Goal: Navigation & Orientation: Find specific page/section

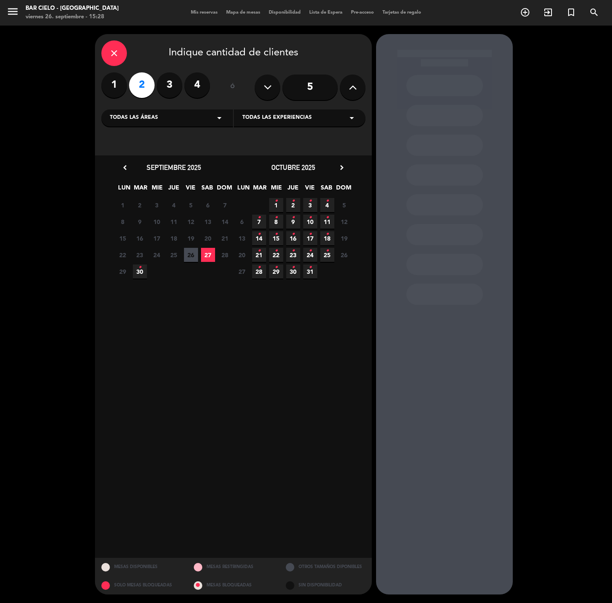
click at [115, 58] on icon "close" at bounding box center [114, 53] width 10 height 10
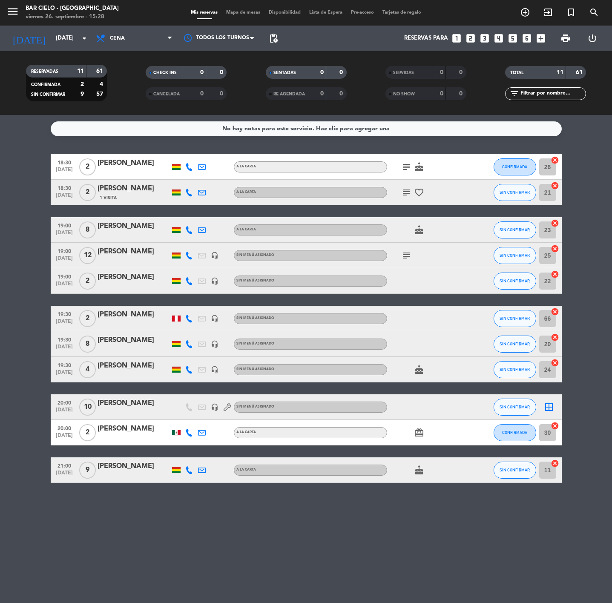
click at [247, 10] on span "Mapa de mesas" at bounding box center [243, 12] width 43 height 5
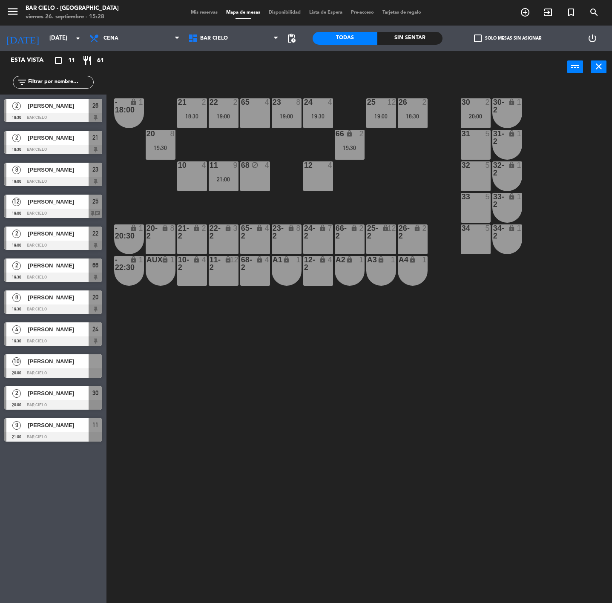
click at [202, 13] on span "Mis reservas" at bounding box center [204, 12] width 35 height 5
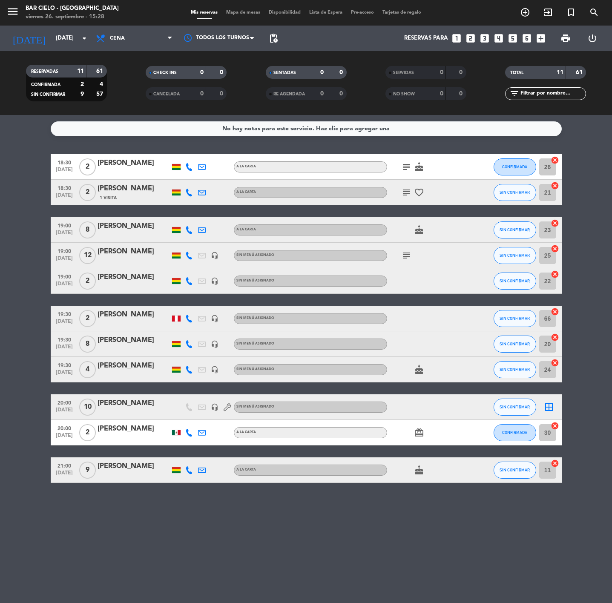
click at [245, 10] on span "Mapa de mesas" at bounding box center [243, 12] width 43 height 5
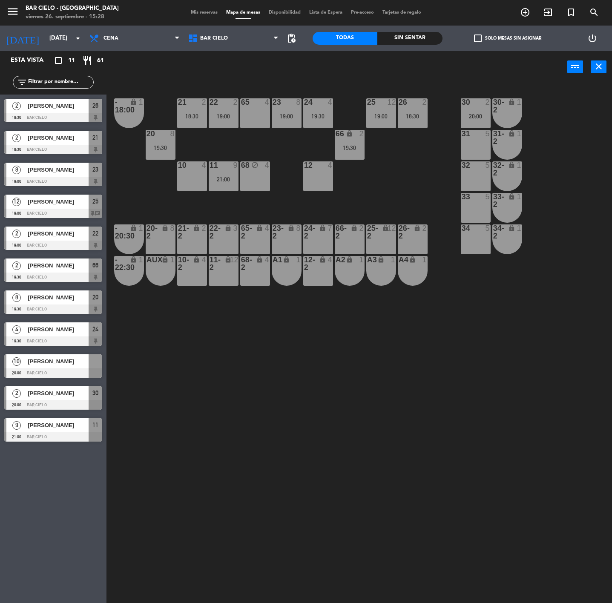
click at [196, 10] on span "Mis reservas" at bounding box center [204, 12] width 35 height 5
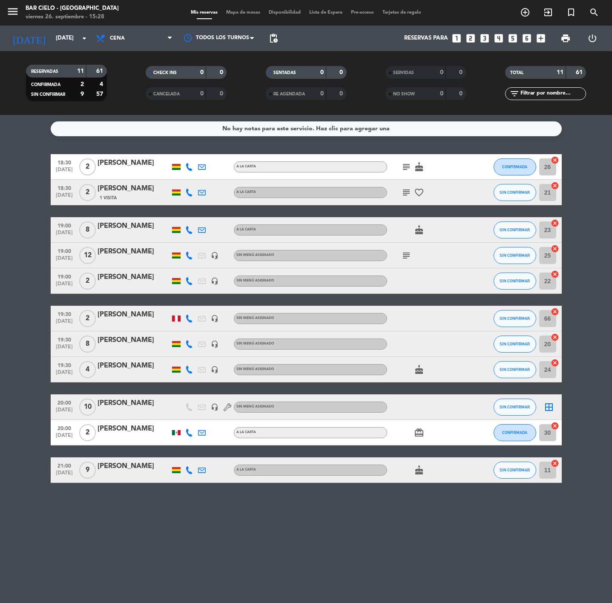
click at [226, 255] on icon at bounding box center [228, 407] width 8 height 8
click at [236, 255] on div "No hay notas para este servicio. Haz clic para agregar una 18:30 [DATE] 2 [PERS…" at bounding box center [306, 359] width 612 height 488
click at [227, 255] on icon at bounding box center [228, 407] width 8 height 8
click at [237, 255] on div "No hay notas para este servicio. Haz clic para agregar una 18:30 [DATE] 2 [PERS…" at bounding box center [306, 359] width 612 height 488
